Goal: Information Seeking & Learning: Learn about a topic

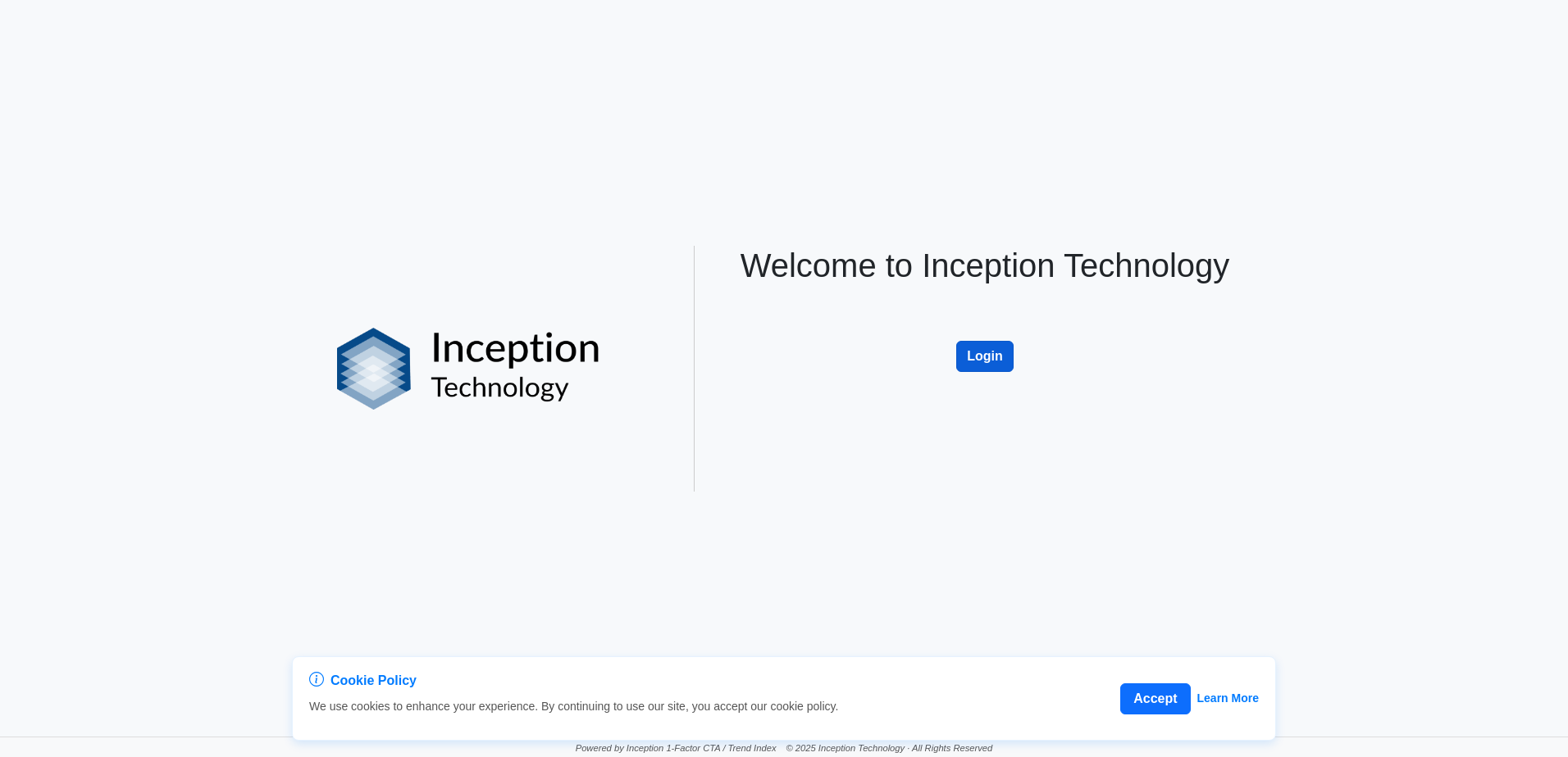
click at [991, 356] on button "Login" at bounding box center [985, 356] width 57 height 31
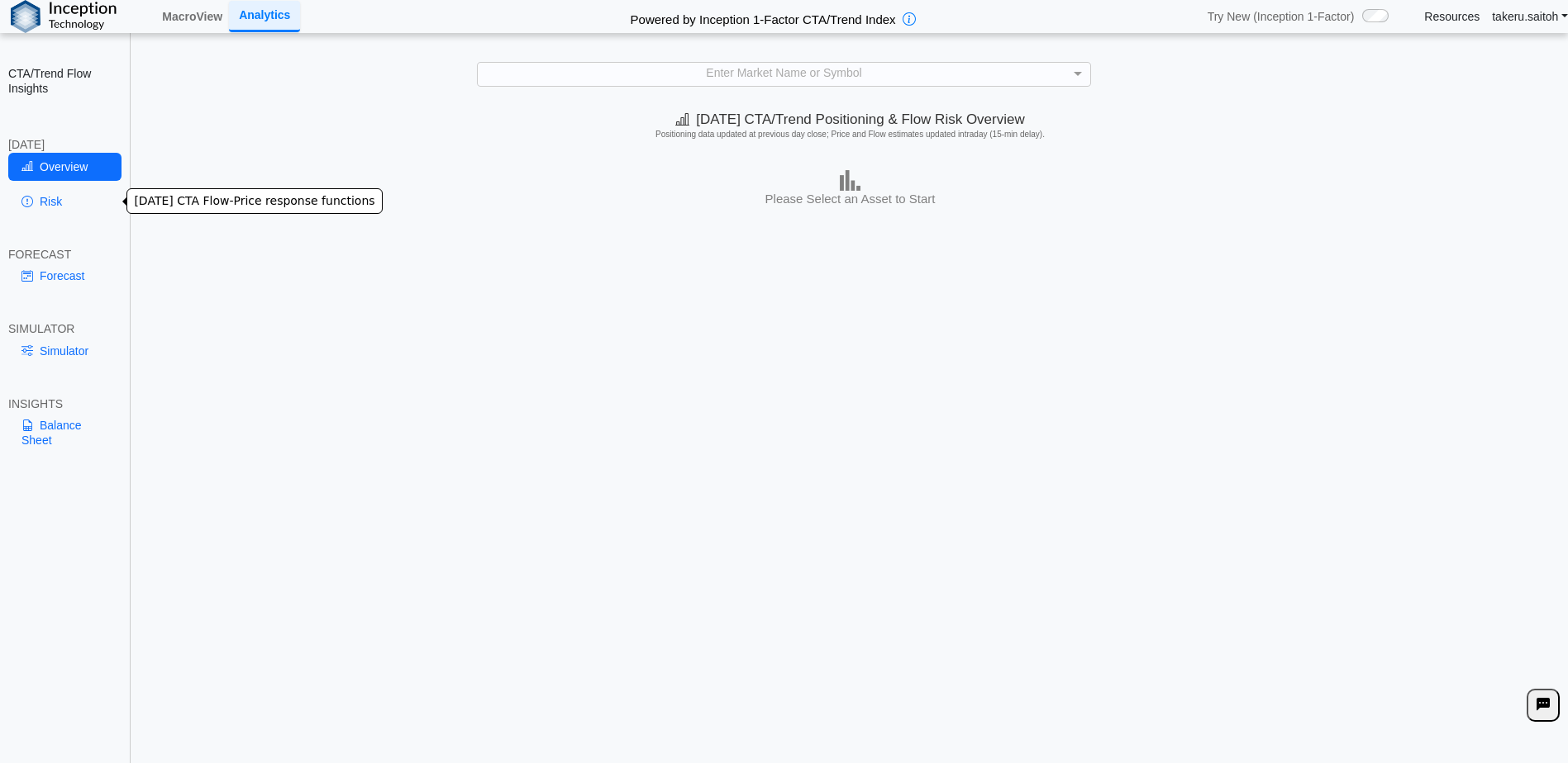
click at [59, 201] on link "Risk" at bounding box center [65, 201] width 113 height 28
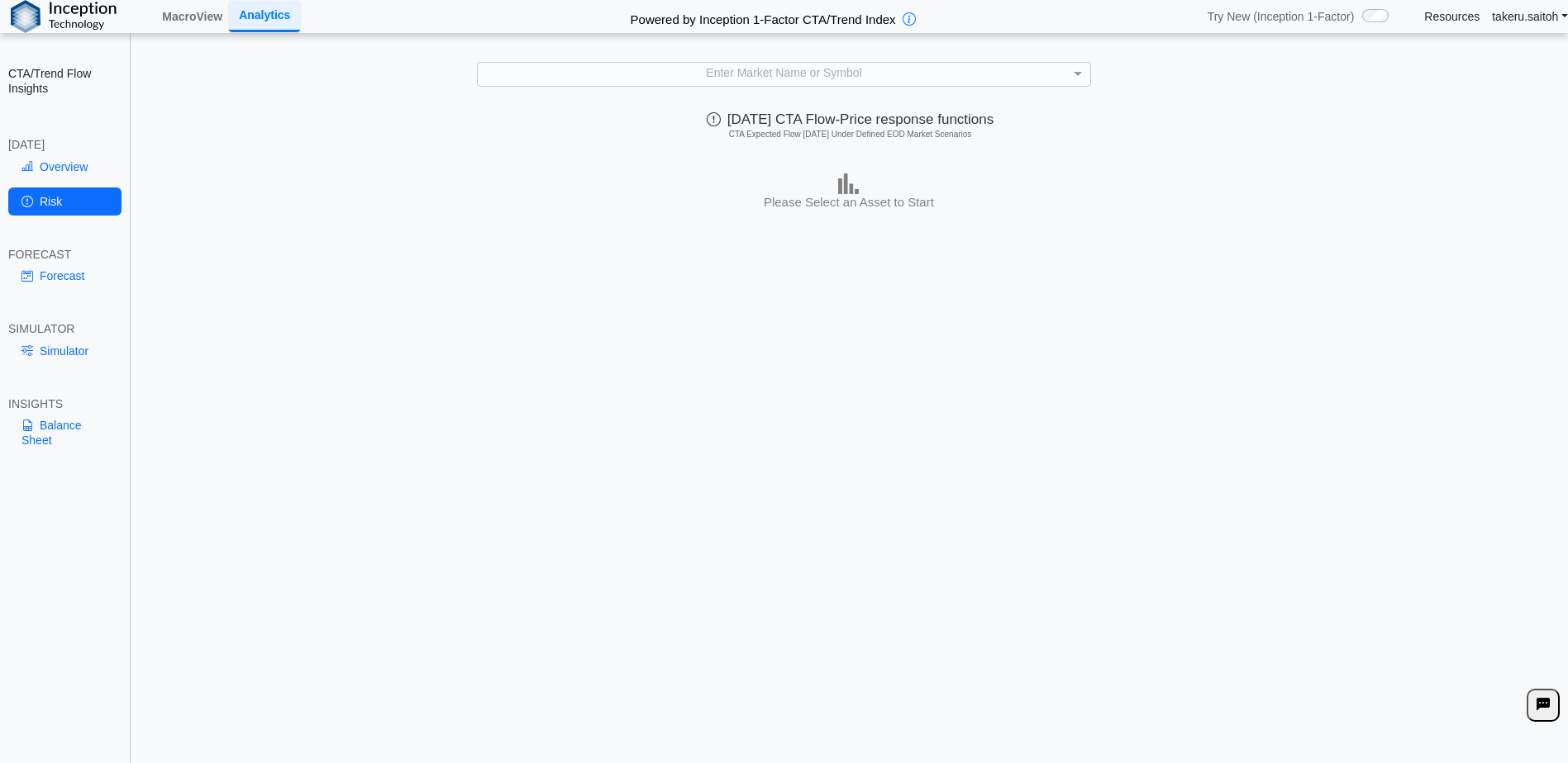
click at [626, 58] on div "**********" at bounding box center [784, 393] width 1568 height 788
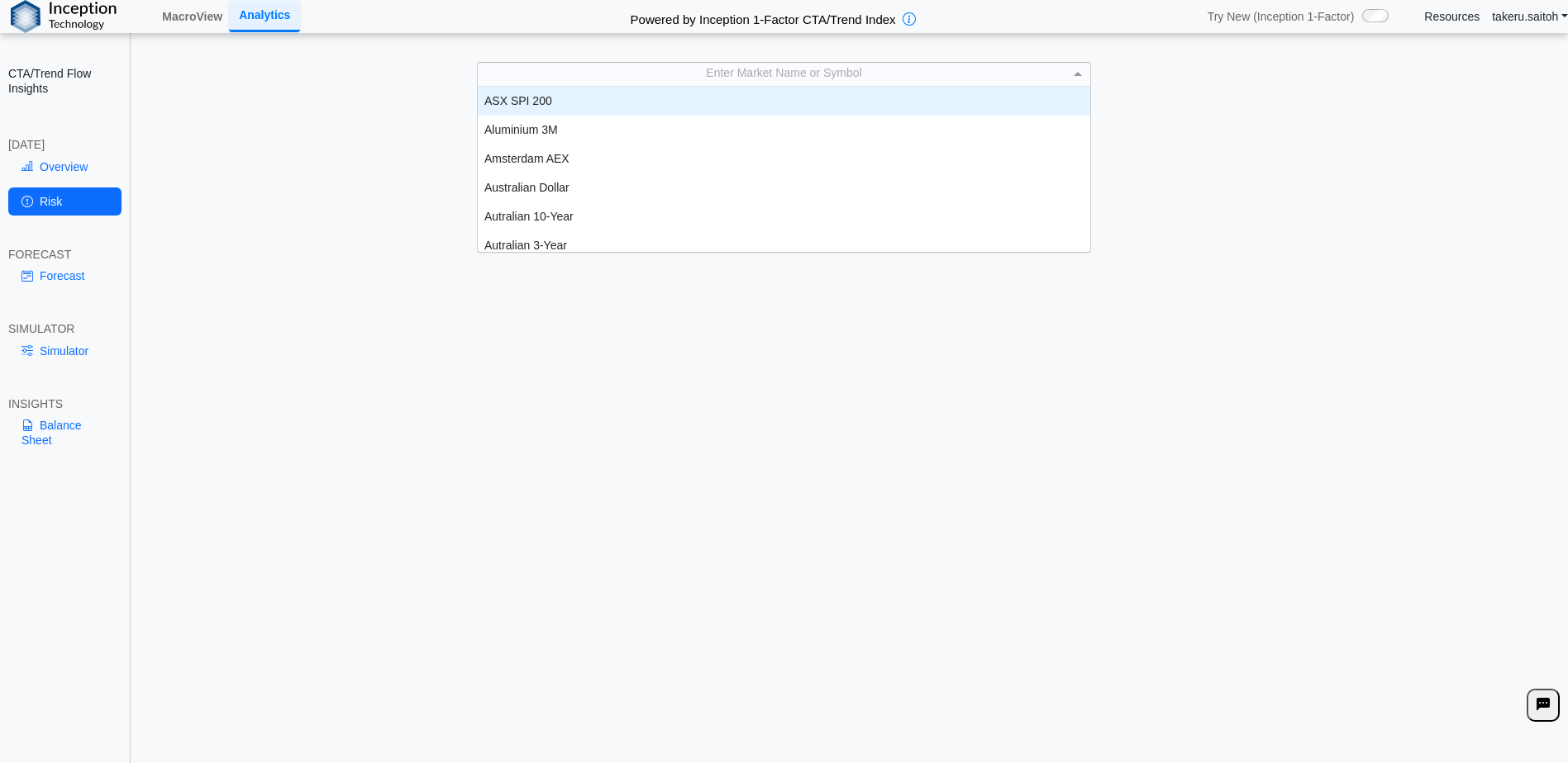
click at [633, 71] on div "Enter Market Name or Symbol" at bounding box center [784, 75] width 613 height 23
type input "****"
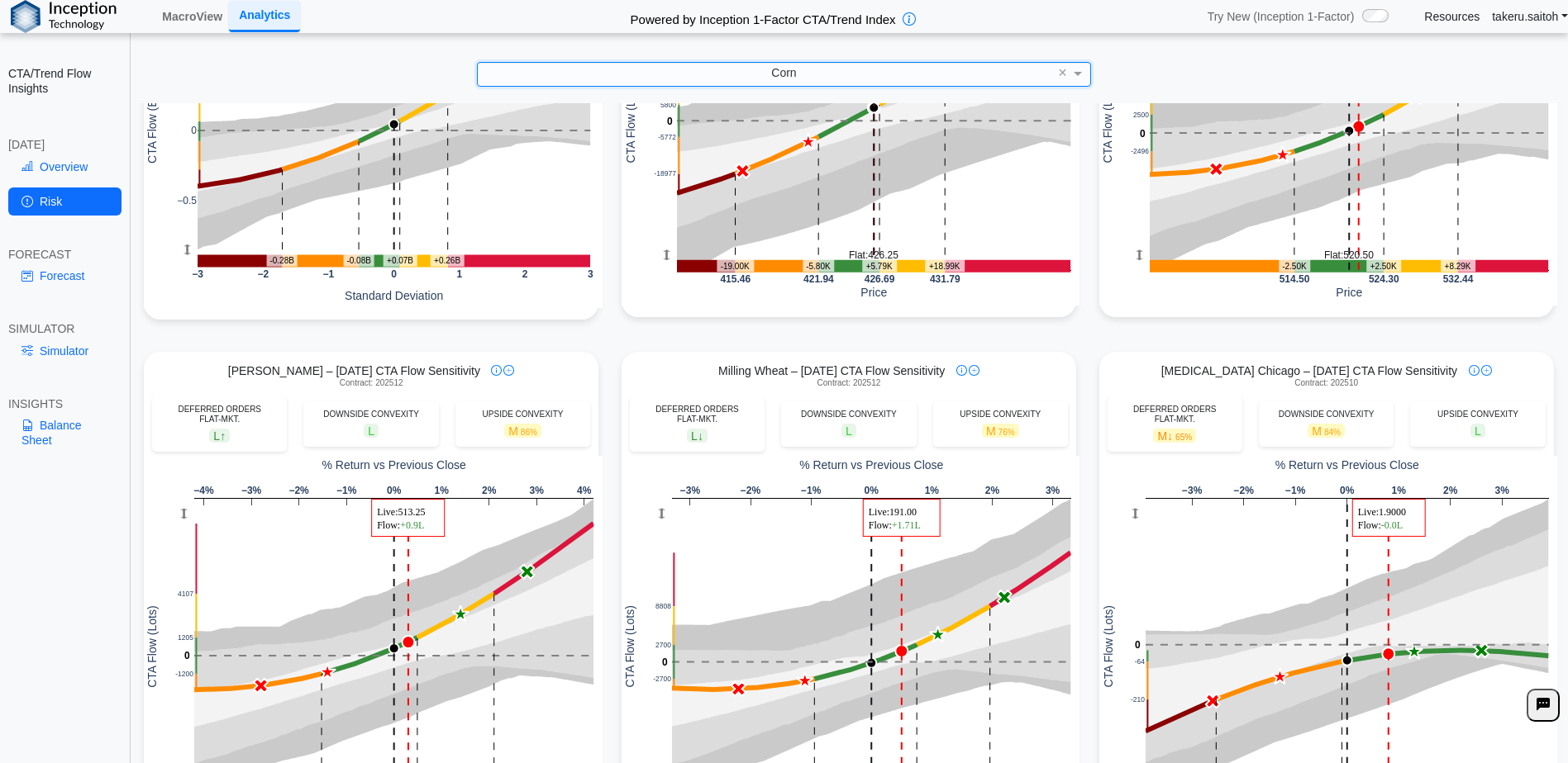
scroll to position [248, 0]
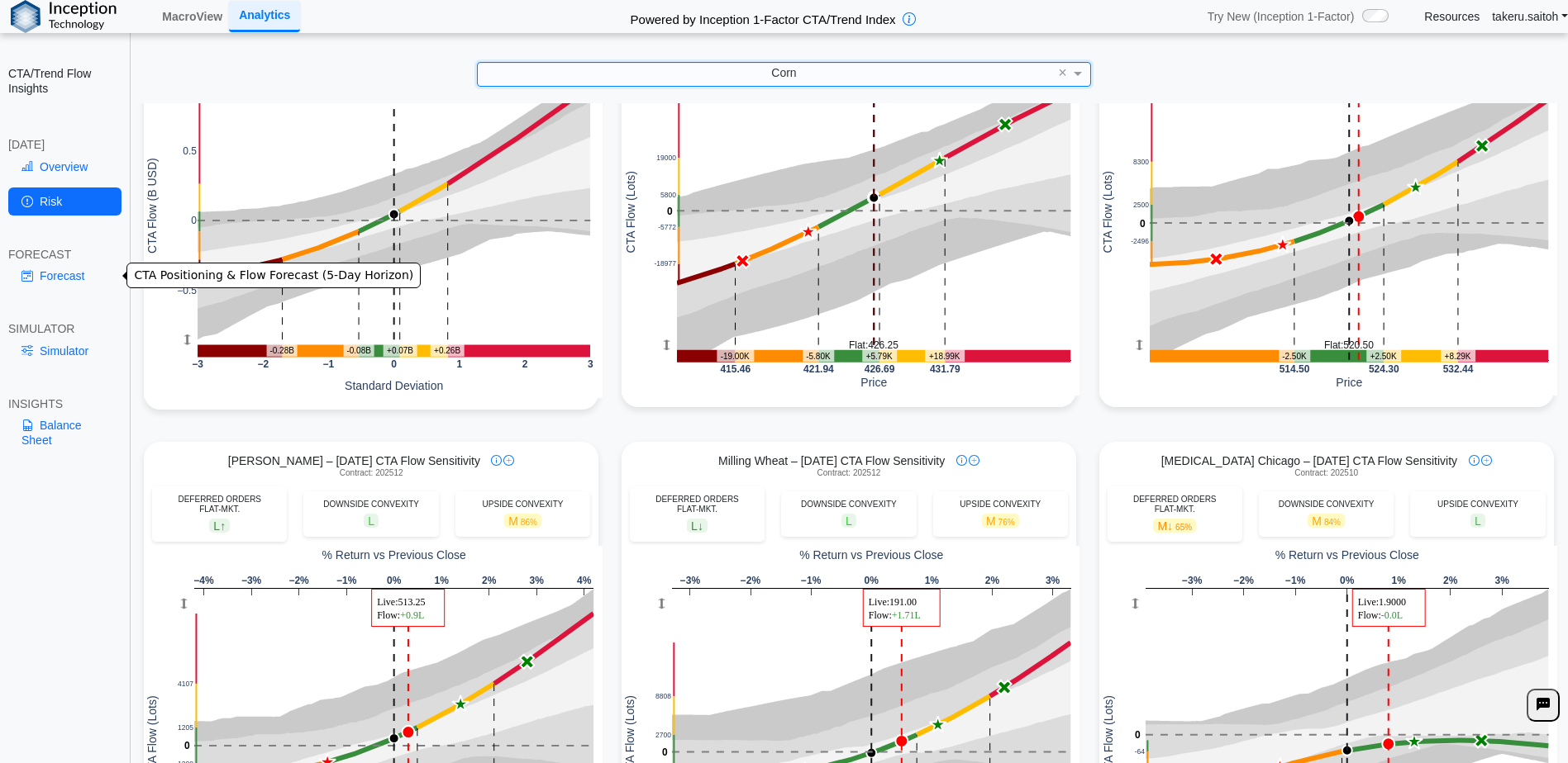
click at [63, 283] on link "Forecast" at bounding box center [65, 276] width 113 height 28
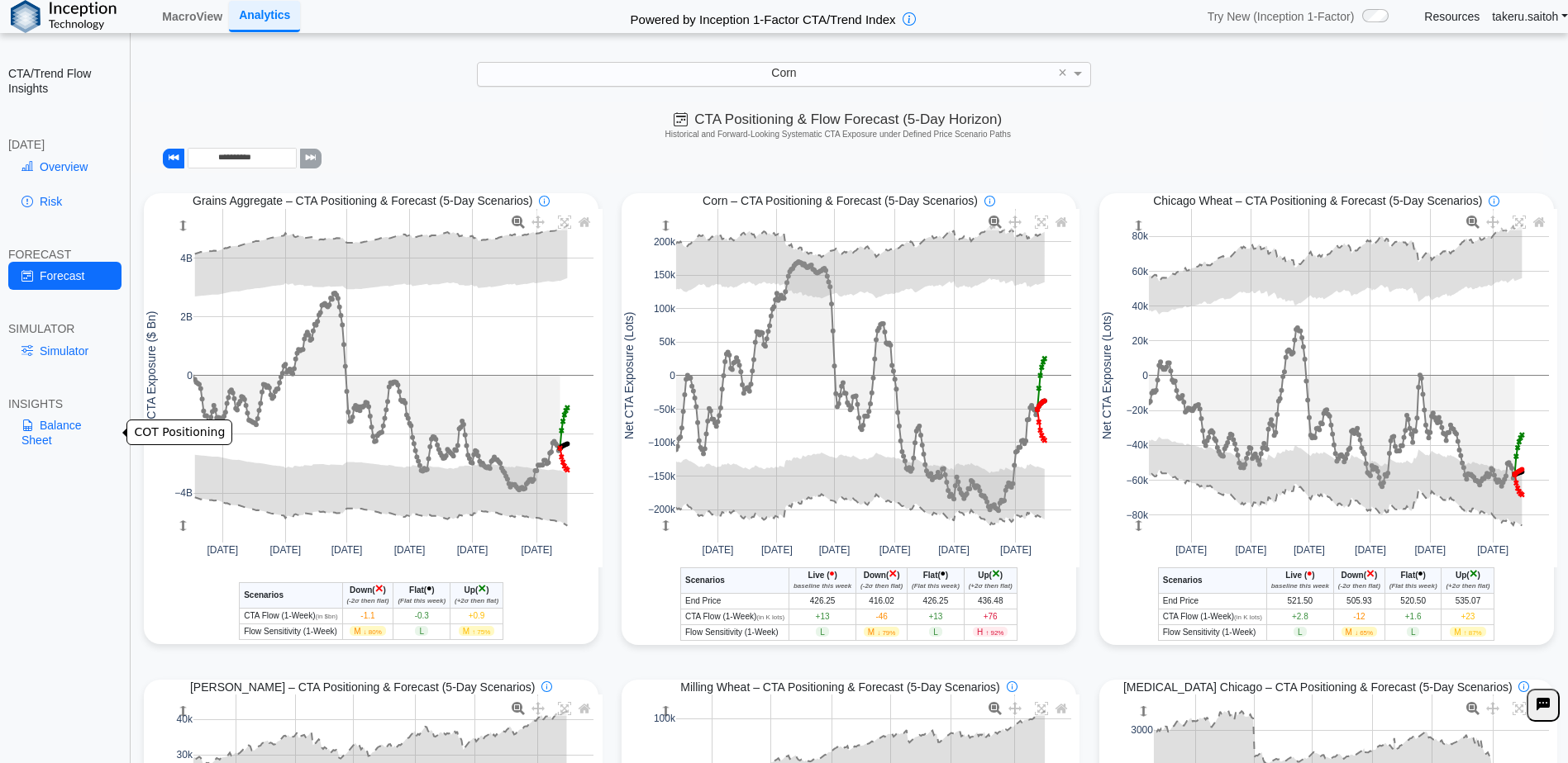
click at [31, 432] on icon at bounding box center [27, 426] width 11 height 13
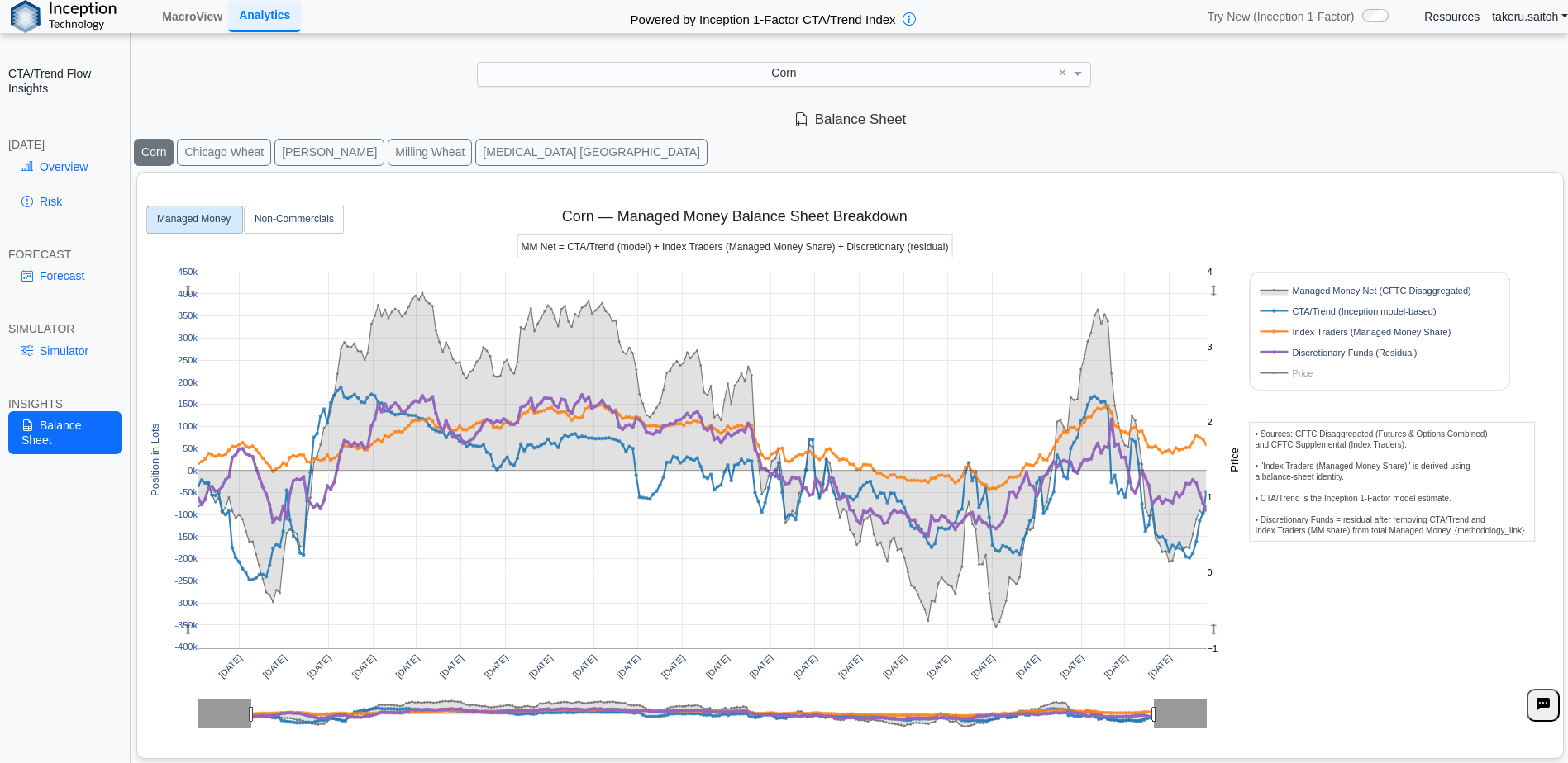
click at [1305, 374] on rect at bounding box center [1362, 372] width 211 height 15
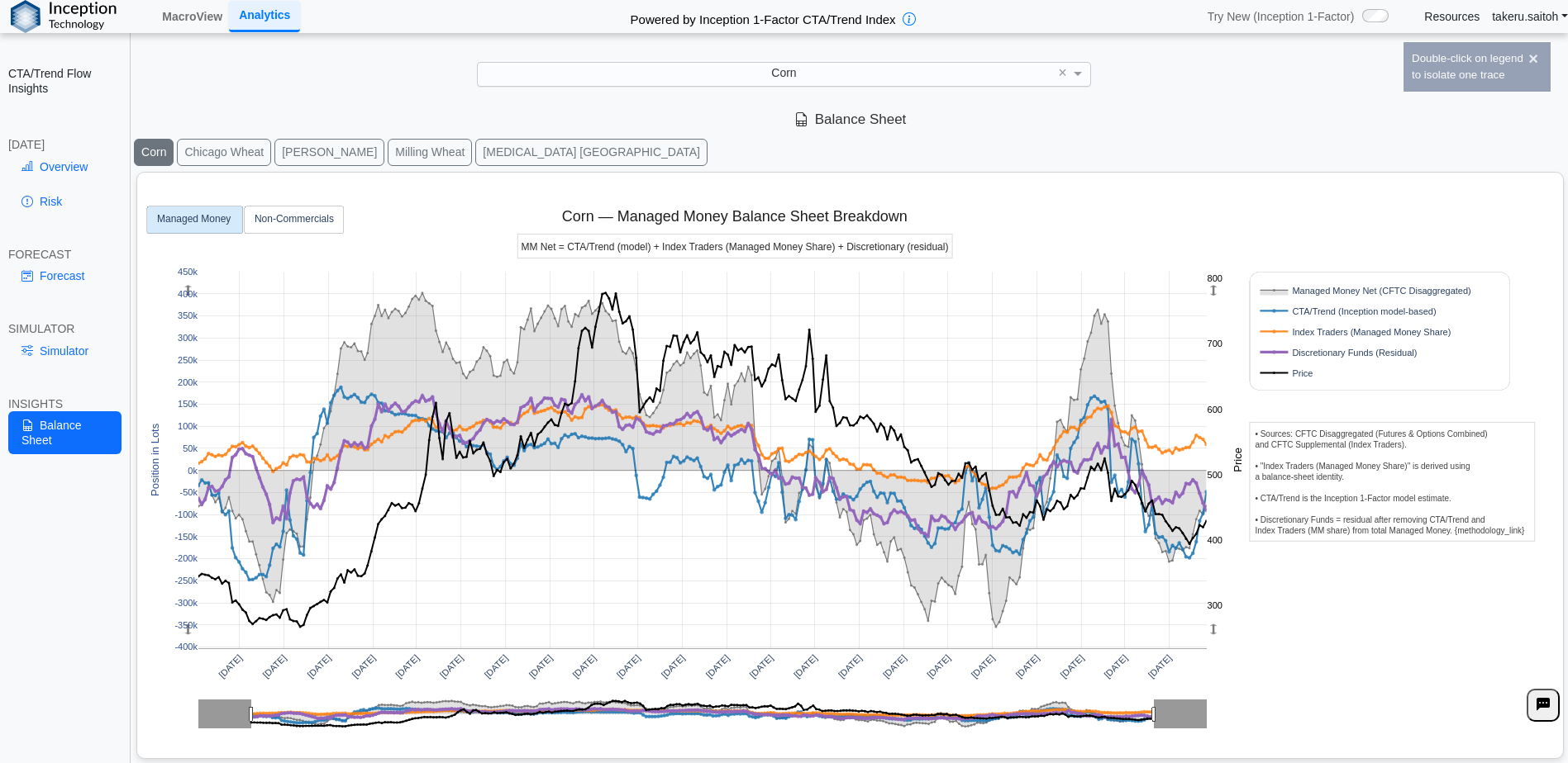
click at [1287, 376] on rect at bounding box center [1362, 372] width 211 height 15
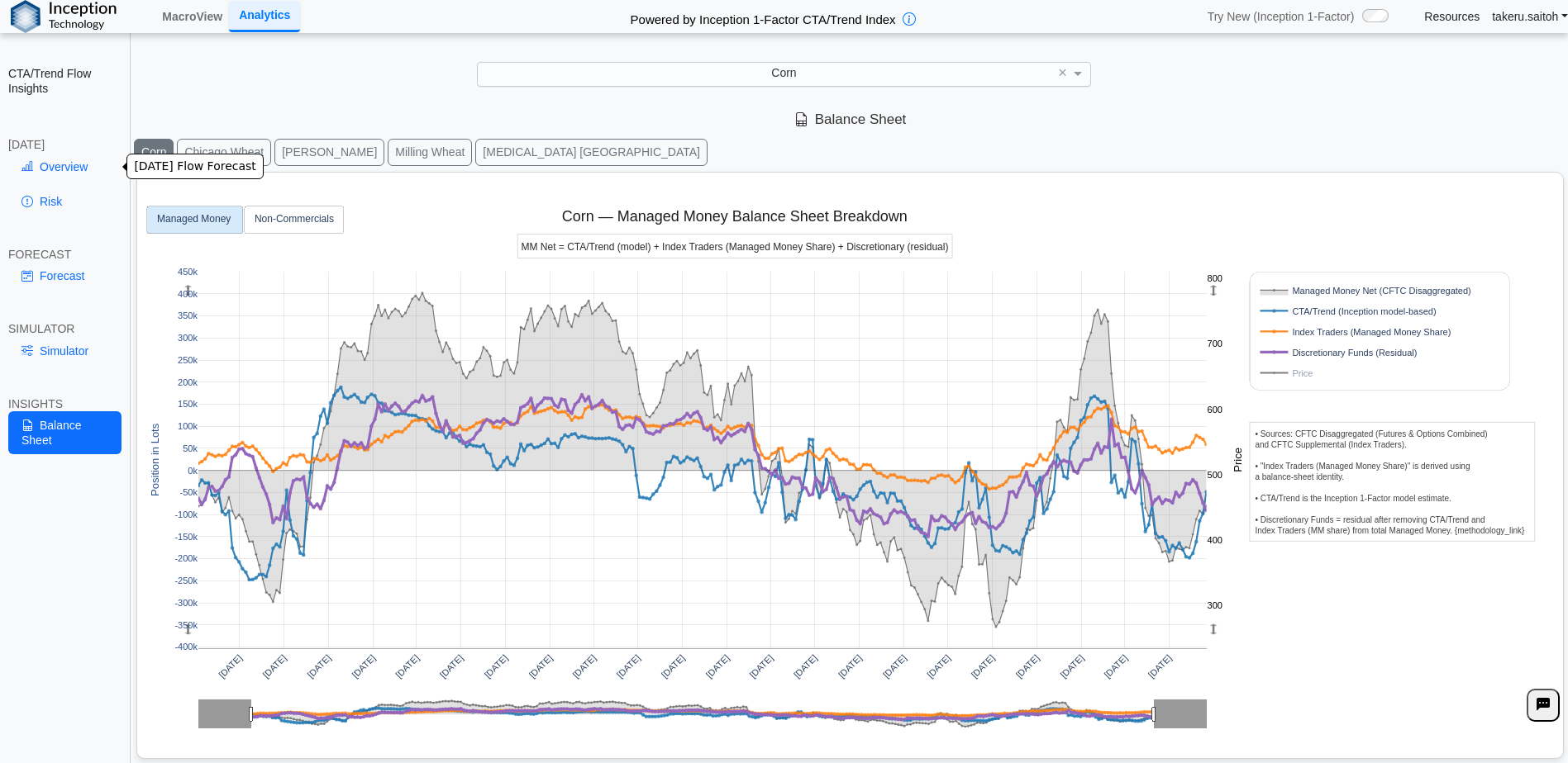
drag, startPoint x: 57, startPoint y: 167, endPoint x: 88, endPoint y: 143, distance: 39.2
click at [57, 167] on link "Overview" at bounding box center [65, 167] width 113 height 28
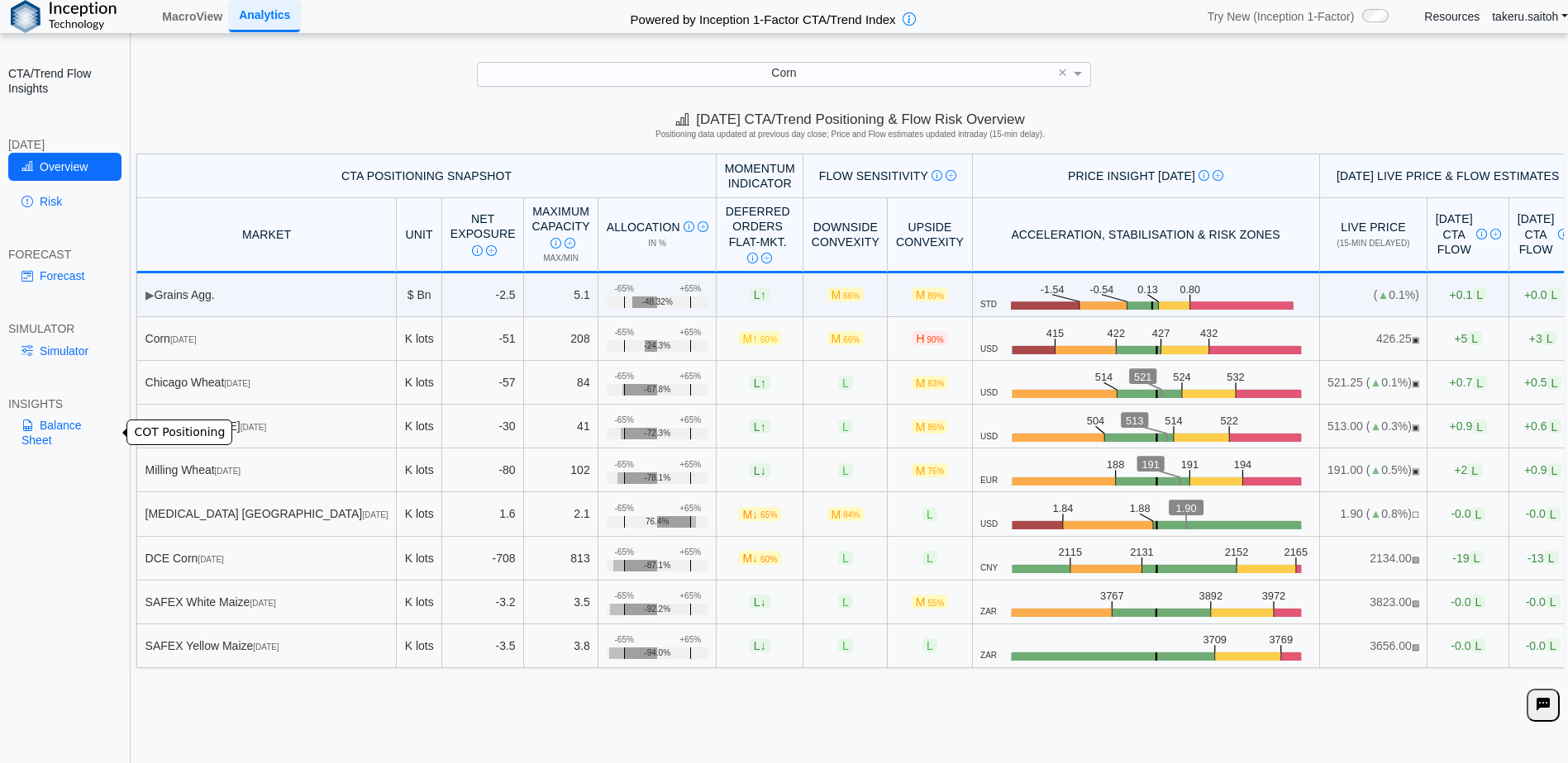
click at [43, 426] on link "Balance Sheet" at bounding box center [65, 433] width 113 height 43
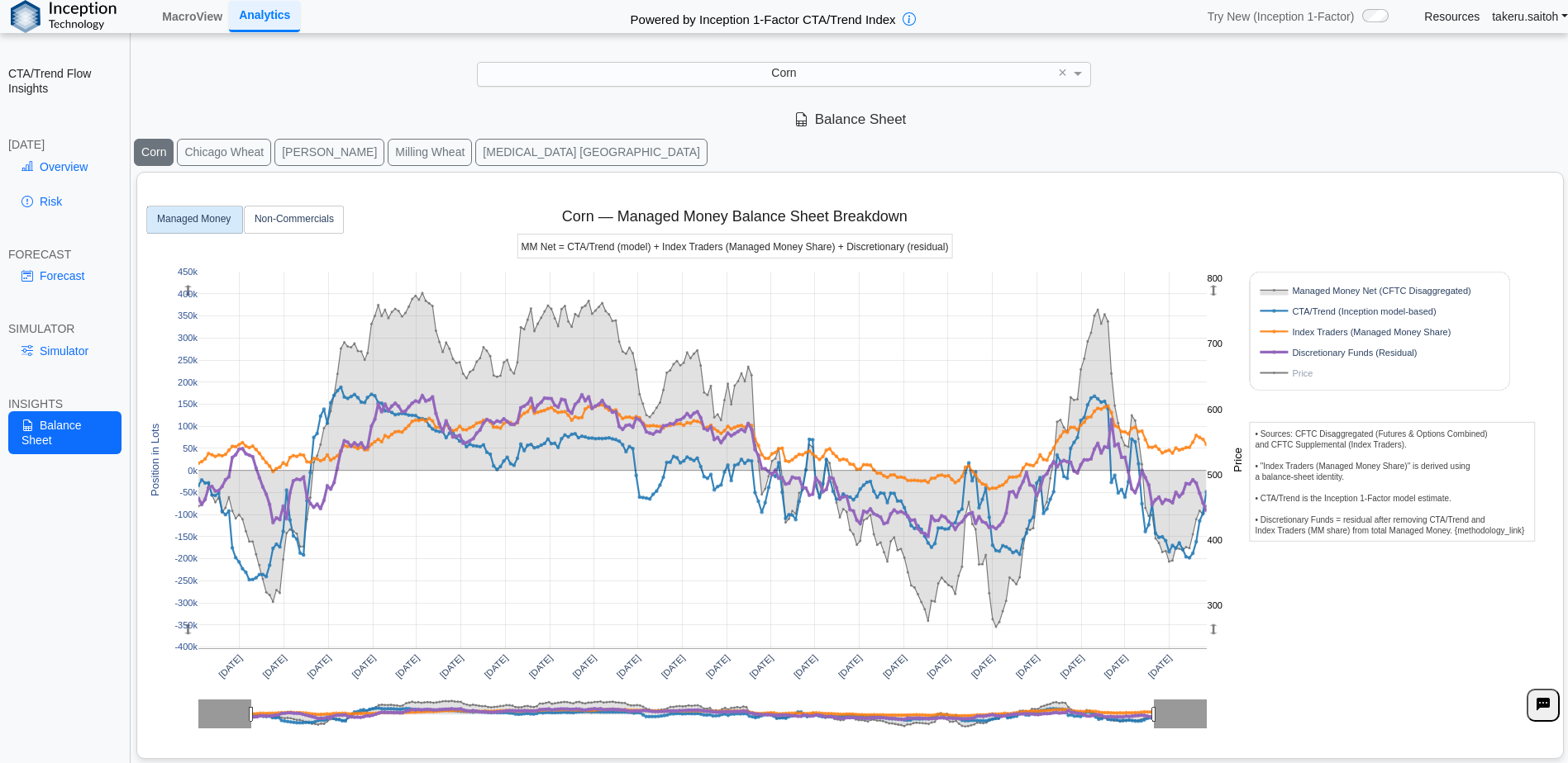
click at [858, 76] on div "Corn" at bounding box center [784, 75] width 613 height 23
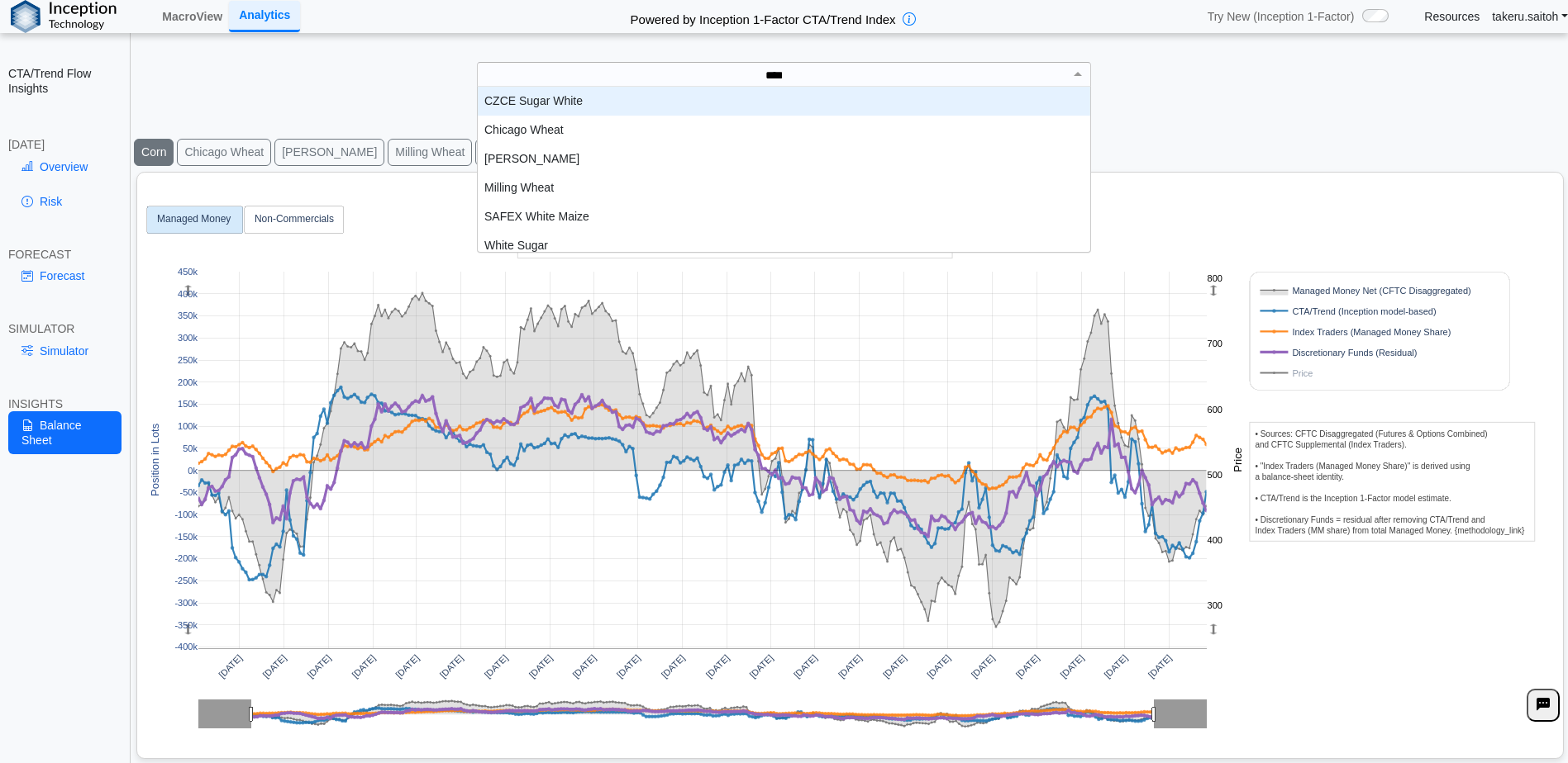
scroll to position [75, 601]
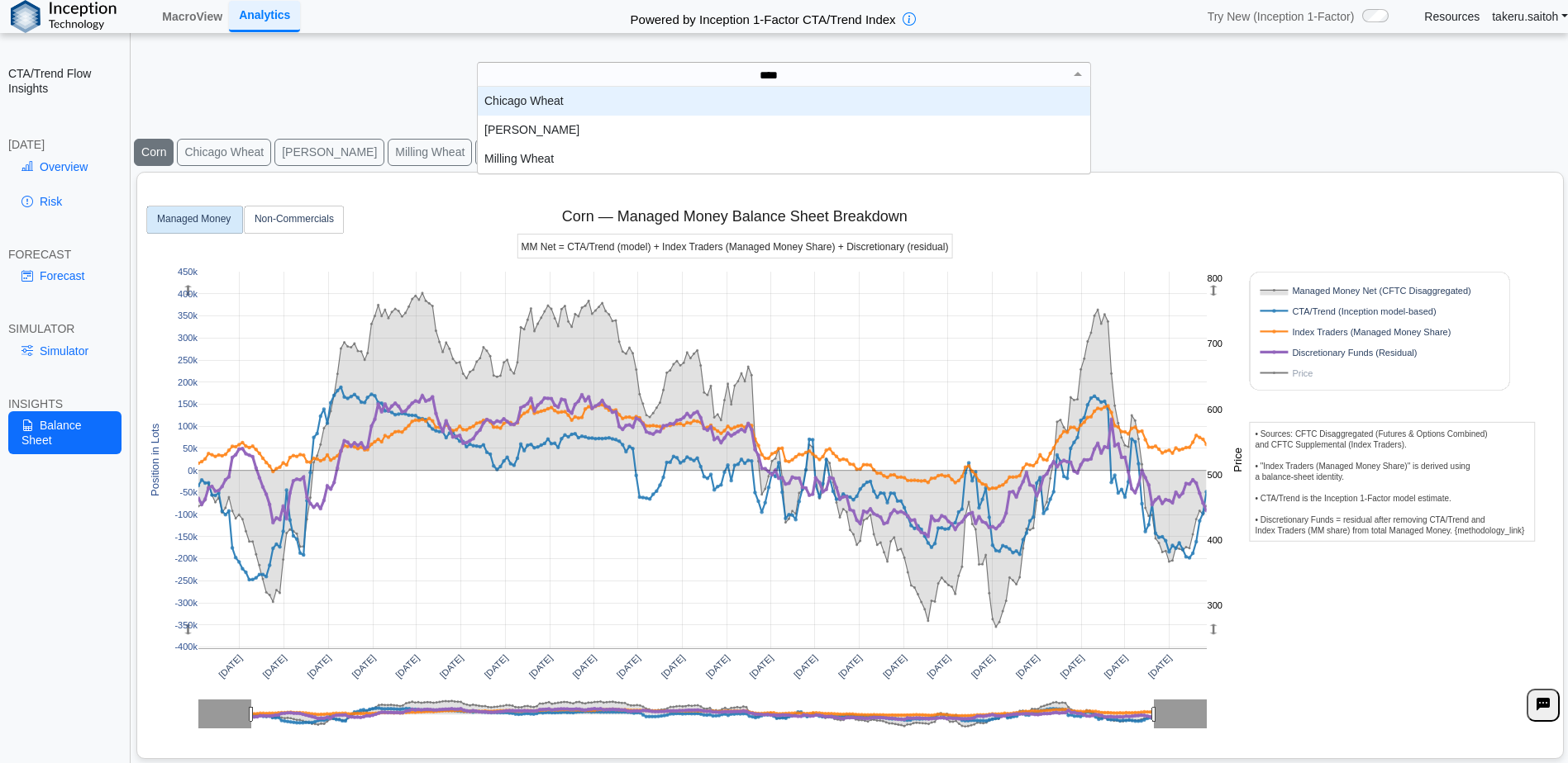
type input "*****"
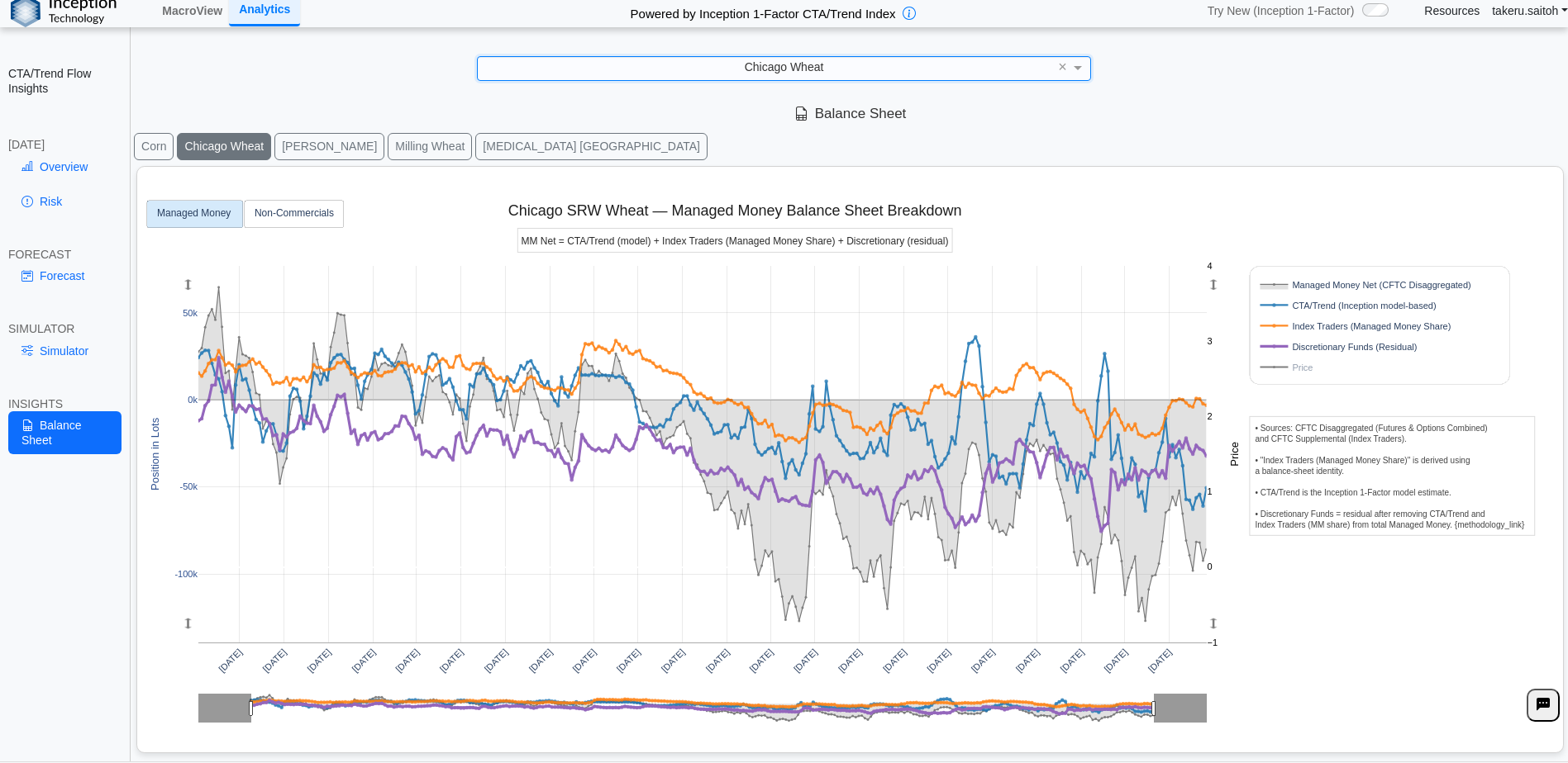
scroll to position [0, 0]
